Goal: Transaction & Acquisition: Book appointment/travel/reservation

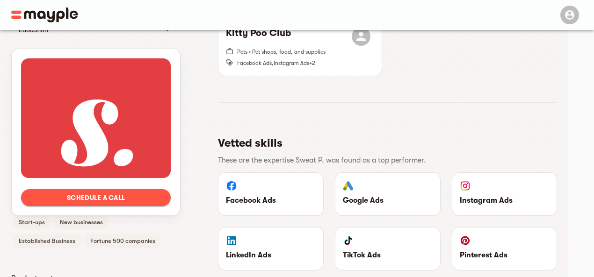
scroll to position [518, 0]
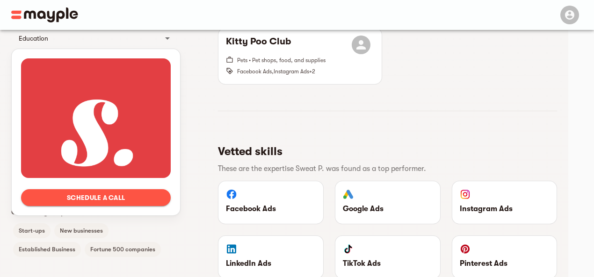
click at [97, 202] on span "Schedule a call" at bounding box center [96, 197] width 135 height 11
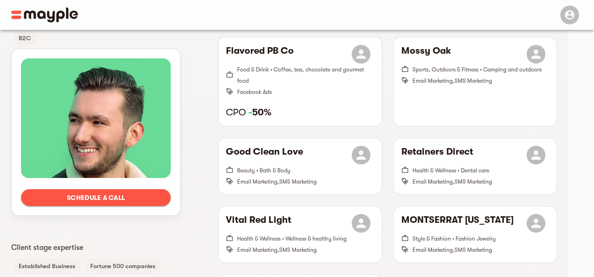
scroll to position [374, 0]
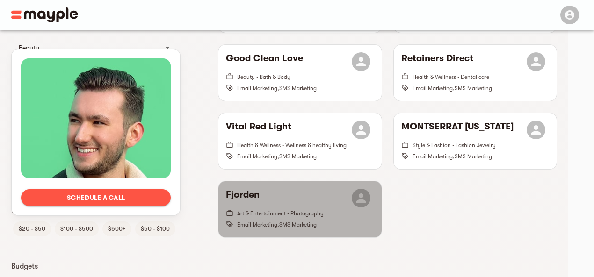
click at [291, 189] on div "Fjorden" at bounding box center [300, 198] width 148 height 19
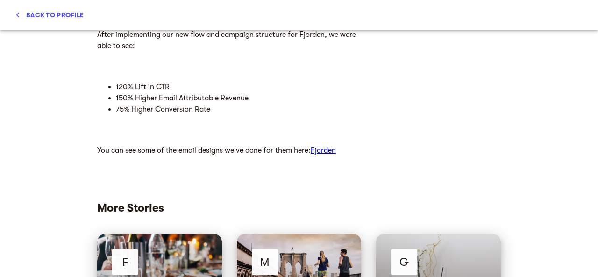
scroll to position [514, 0]
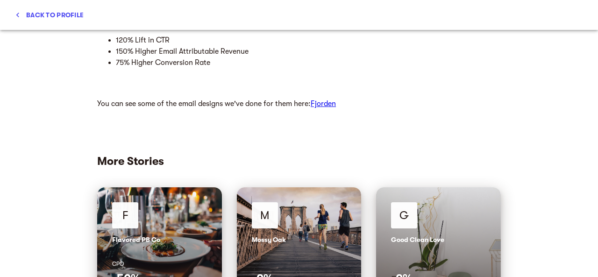
click at [323, 104] on link "Fjorden" at bounding box center [323, 104] width 25 height 8
